Goal: Task Accomplishment & Management: Manage account settings

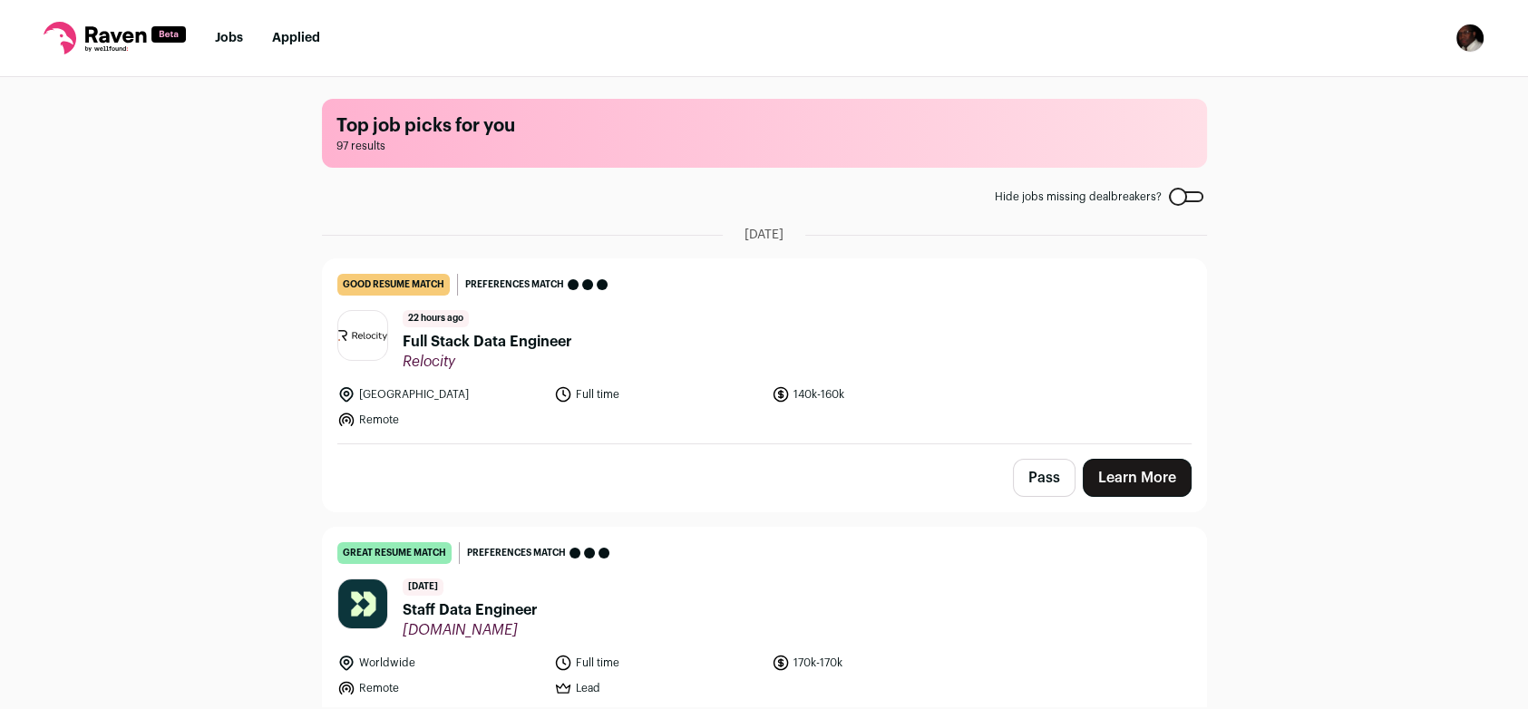
scroll to position [302, 0]
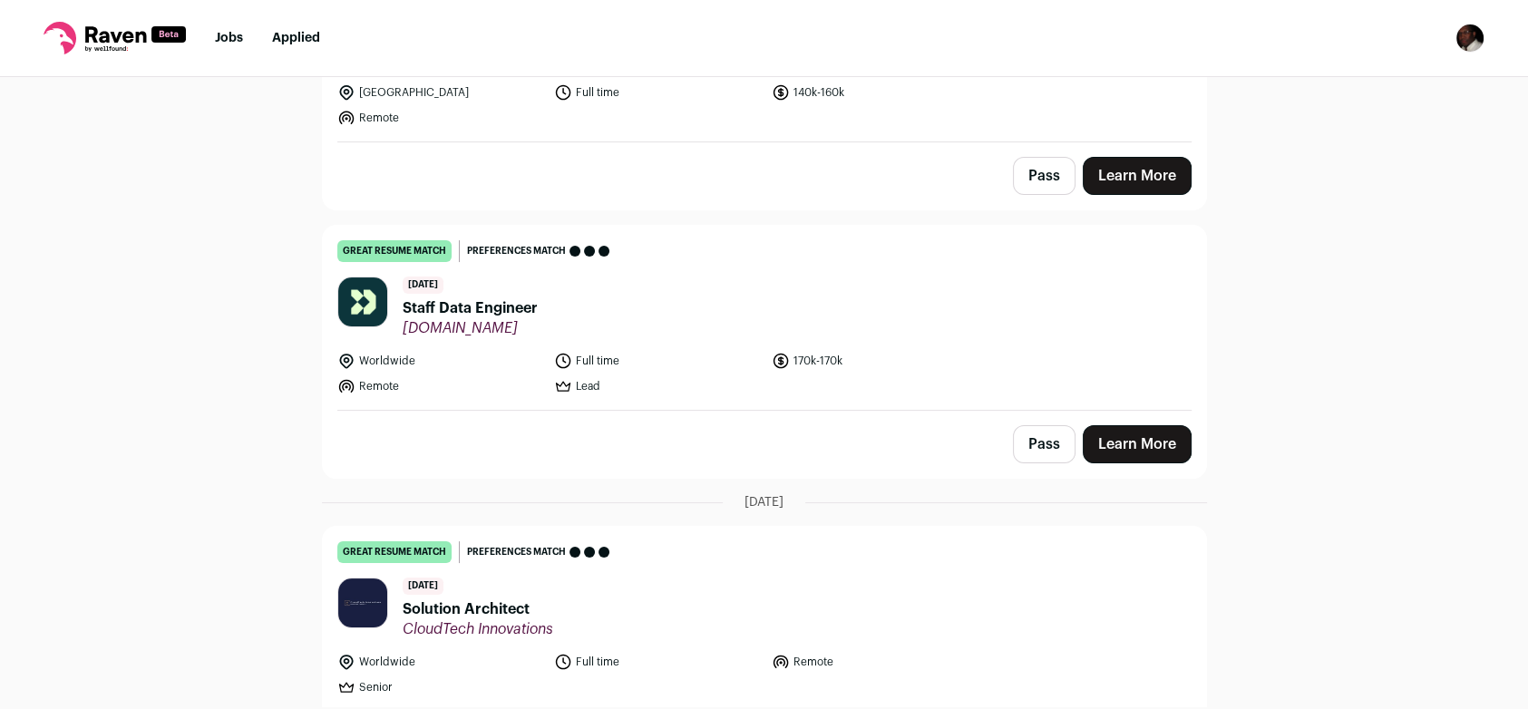
click at [1467, 36] on img "Open dropdown" at bounding box center [1470, 38] width 29 height 29
click at [1371, 87] on link "Settings" at bounding box center [1383, 85] width 200 height 44
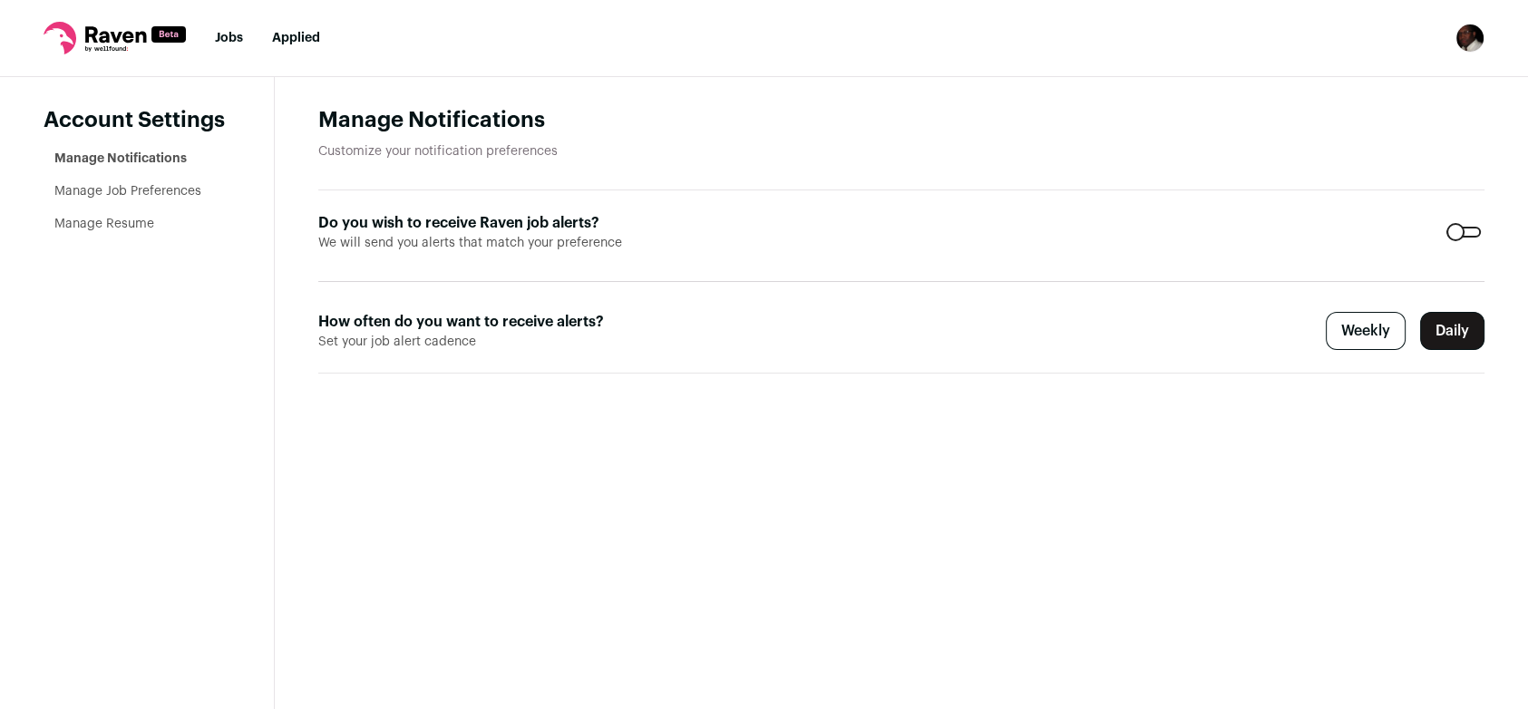
click at [121, 228] on link "Manage Resume" at bounding box center [104, 224] width 100 height 13
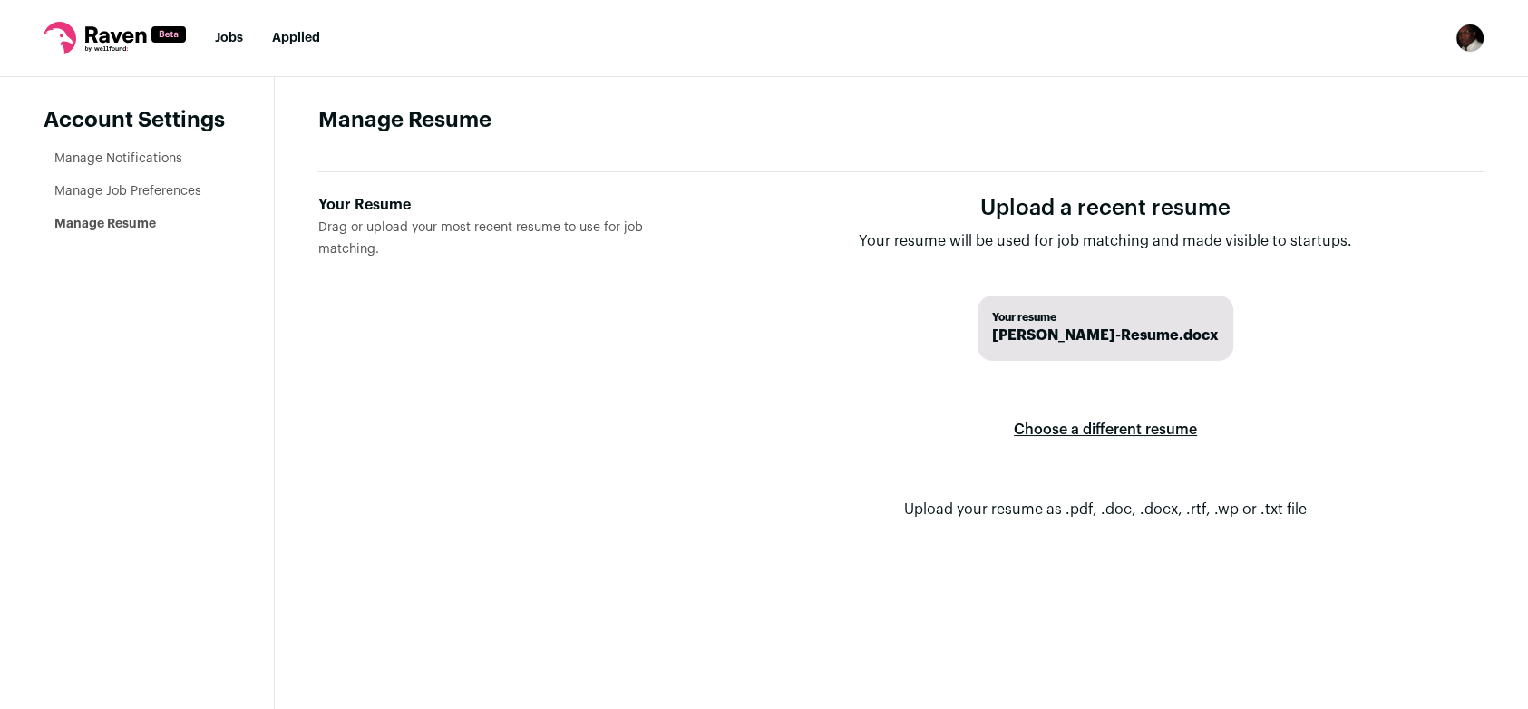
click at [1085, 427] on label "Choose a different resume" at bounding box center [1105, 430] width 183 height 51
click at [0, 0] on input "Your Resume Drag or upload your most recent resume to use for job matching." at bounding box center [0, 0] width 0 height 0
click at [1073, 428] on label "Choose a different resume" at bounding box center [1105, 430] width 183 height 51
click at [0, 0] on input "Your Resume Drag or upload your most recent resume to use for job matching." at bounding box center [0, 0] width 0 height 0
click at [1461, 45] on img "Open dropdown" at bounding box center [1470, 38] width 29 height 29
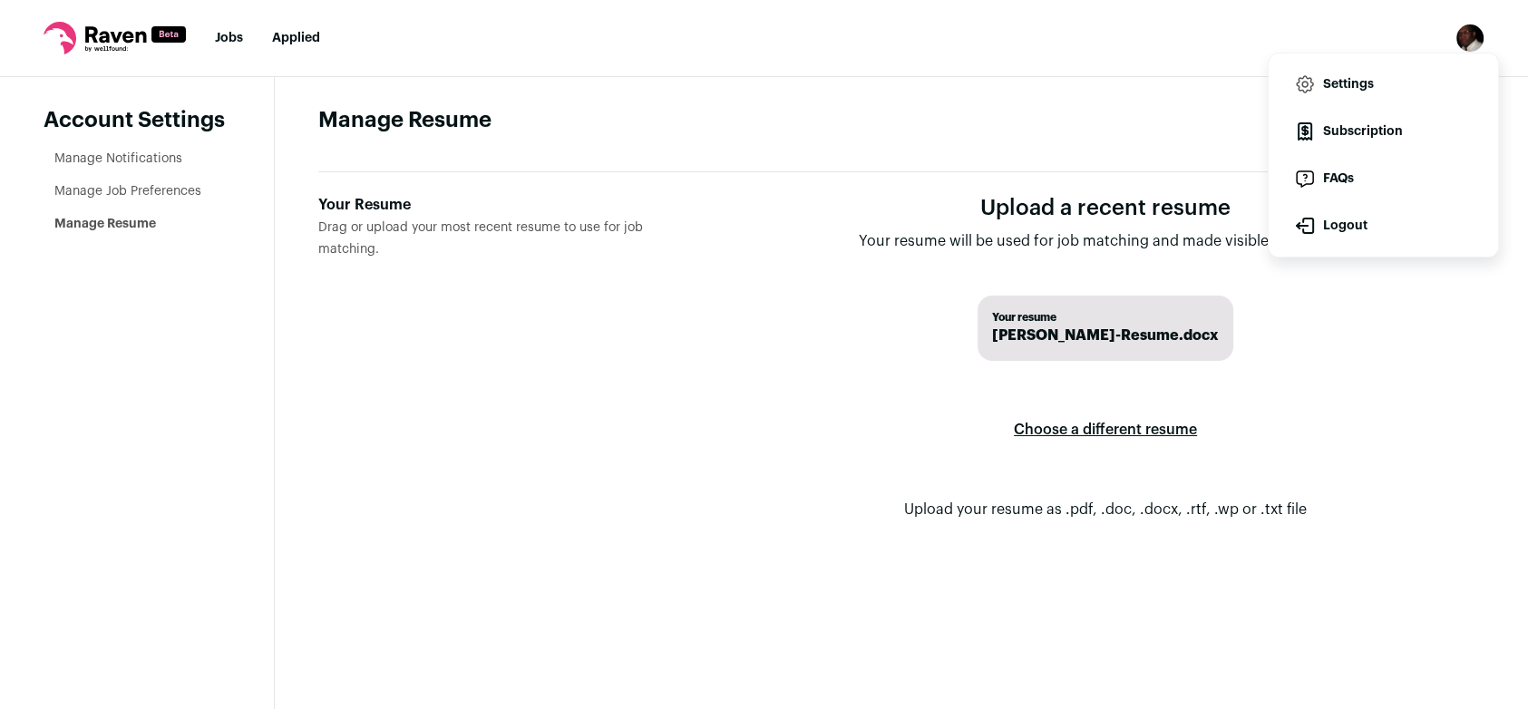
click at [115, 42] on icon at bounding box center [115, 34] width 61 height 16
click at [113, 42] on icon at bounding box center [115, 38] width 142 height 33
drag, startPoint x: 113, startPoint y: 42, endPoint x: 369, endPoint y: 282, distance: 351.0
click at [369, 282] on label "Your Resume Drag or upload your most recent resume to use for job matching." at bounding box center [507, 372] width 379 height 356
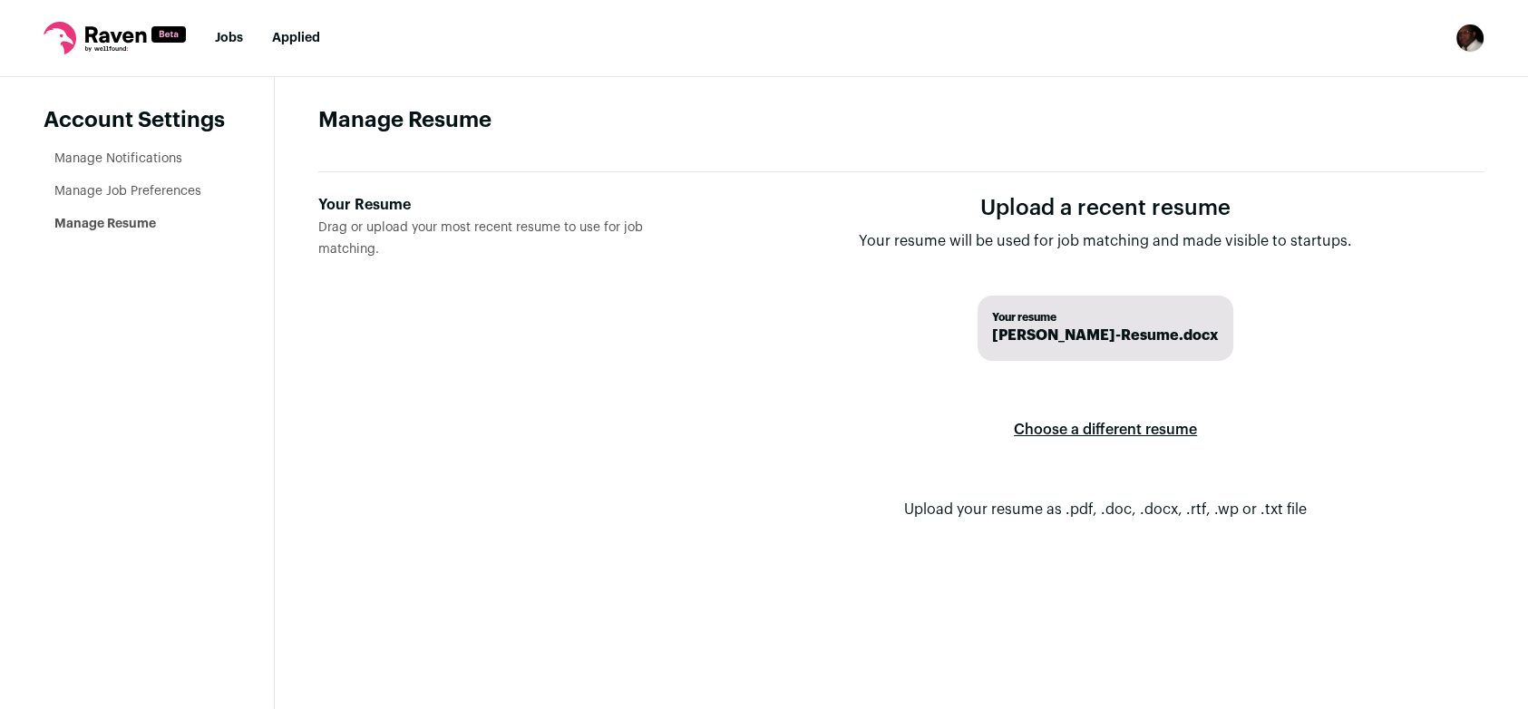
click at [0, 0] on input "Your Resume Drag or upload your most recent resume to use for job matching." at bounding box center [0, 0] width 0 height 0
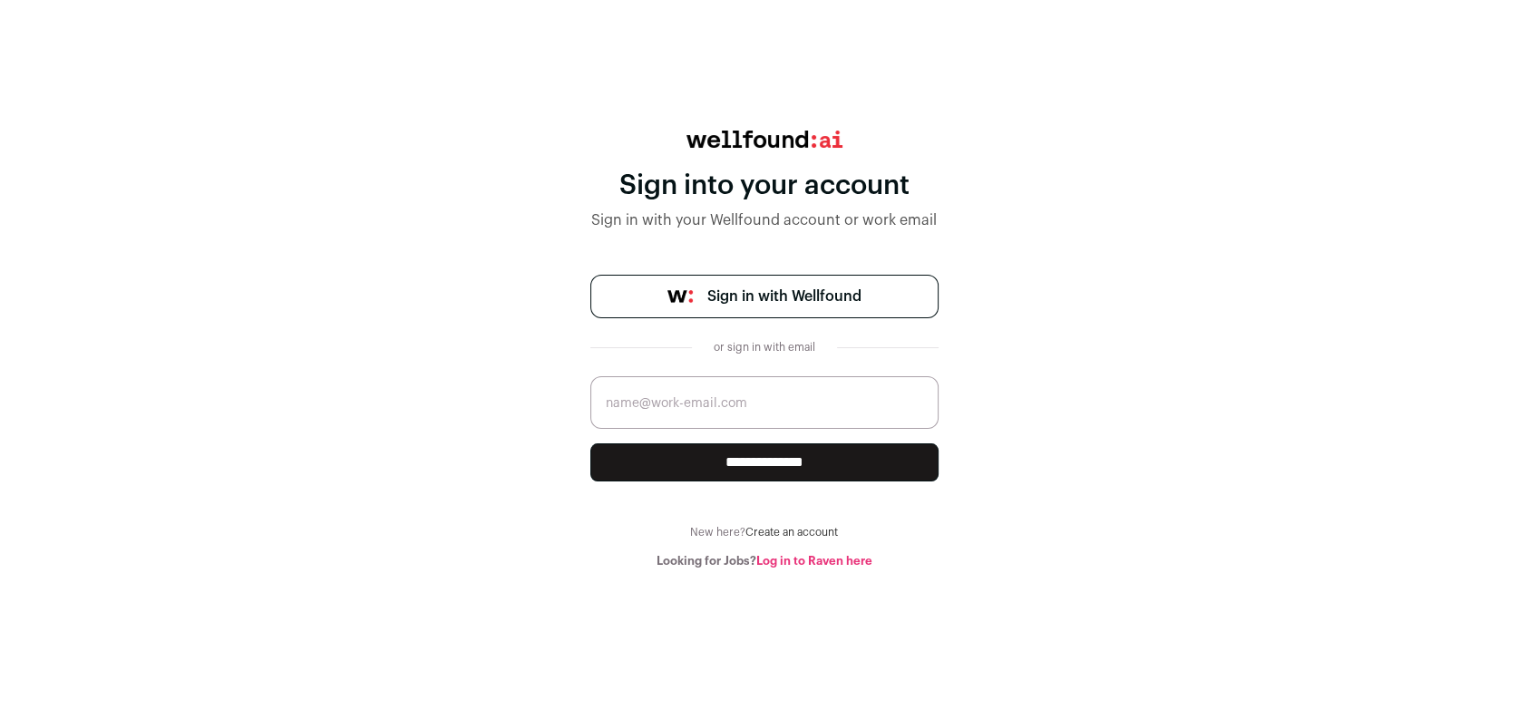
click at [756, 308] on link "Sign in with Wellfound" at bounding box center [764, 297] width 348 height 44
